Goal: Transaction & Acquisition: Purchase product/service

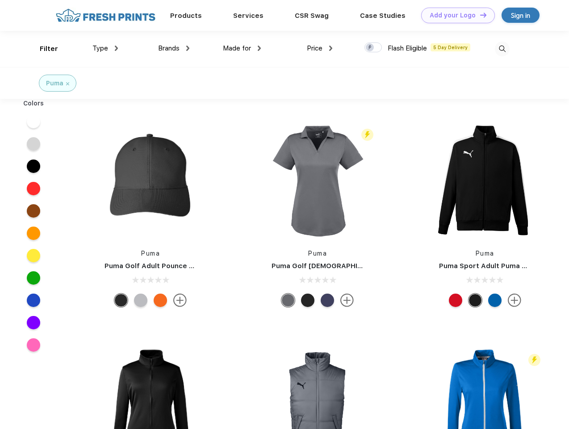
click at [455, 15] on link "Add your Logo Design Tool" at bounding box center [458, 16] width 74 height 16
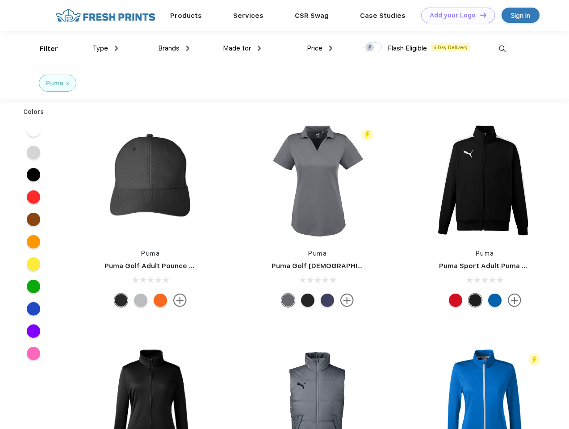
click at [0, 0] on div "Design Tool" at bounding box center [0, 0] width 0 height 0
click at [479, 15] on link "Add your Logo Design Tool" at bounding box center [458, 16] width 74 height 16
click at [43, 49] on div "Filter" at bounding box center [49, 49] width 18 height 10
click at [105, 48] on span "Type" at bounding box center [100, 48] width 16 height 8
click at [174, 48] on span "Brands" at bounding box center [168, 48] width 21 height 8
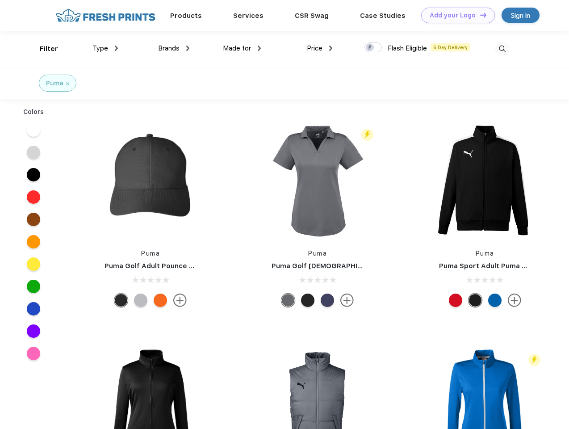
click at [242, 48] on span "Made for" at bounding box center [237, 48] width 28 height 8
click at [320, 48] on span "Price" at bounding box center [315, 48] width 16 height 8
click at [373, 48] on div at bounding box center [372, 47] width 17 height 10
click at [370, 48] on input "checkbox" at bounding box center [367, 45] width 6 height 6
click at [502, 49] on img at bounding box center [502, 49] width 15 height 15
